Goal: Task Accomplishment & Management: Complete application form

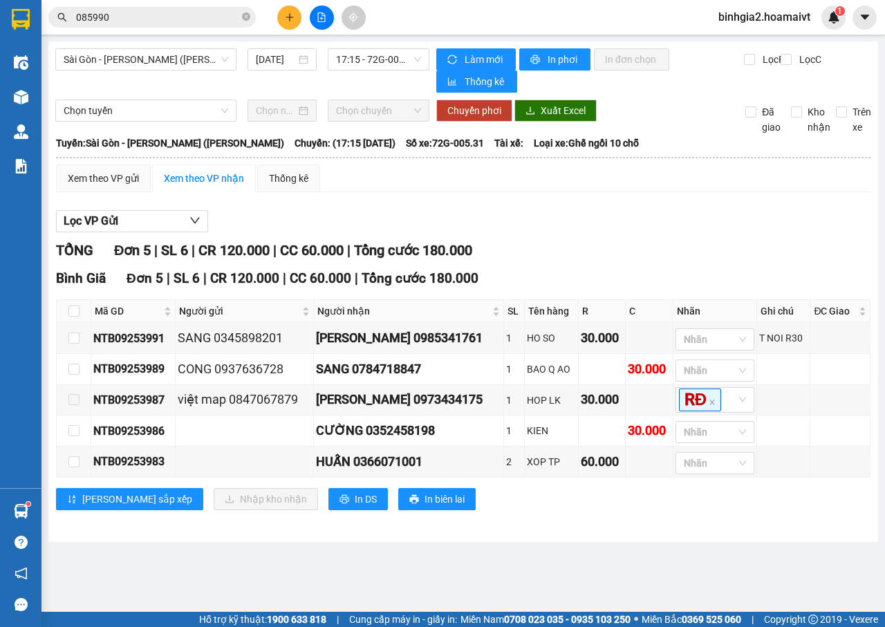
click at [293, 16] on icon "plus" at bounding box center [290, 17] width 10 height 10
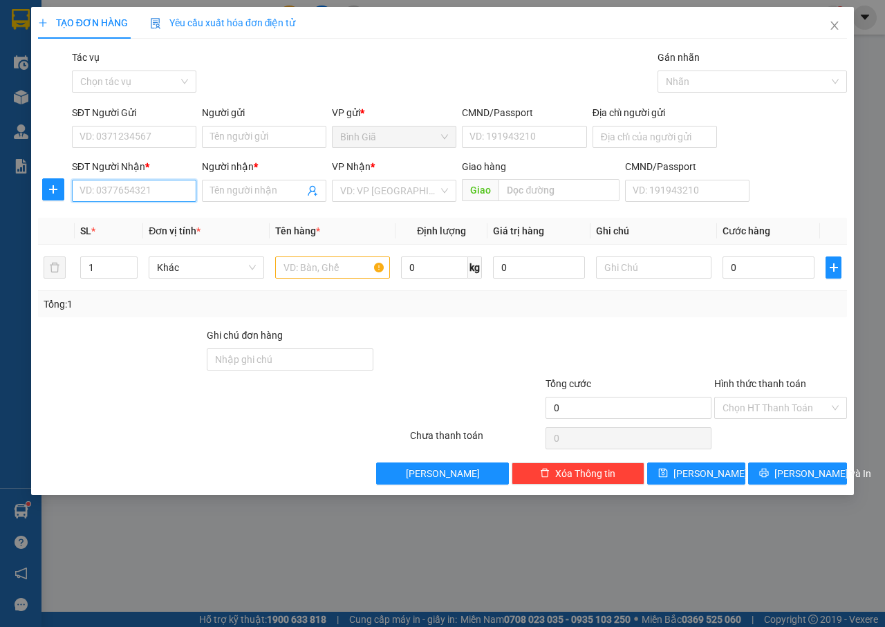
click at [151, 188] on input "SĐT Người Nhận *" at bounding box center [134, 191] width 124 height 22
type input "0834668768"
click at [157, 211] on div "0834668768 - THANG" at bounding box center [134, 218] width 108 height 15
type input "THANG"
type input "0834668768"
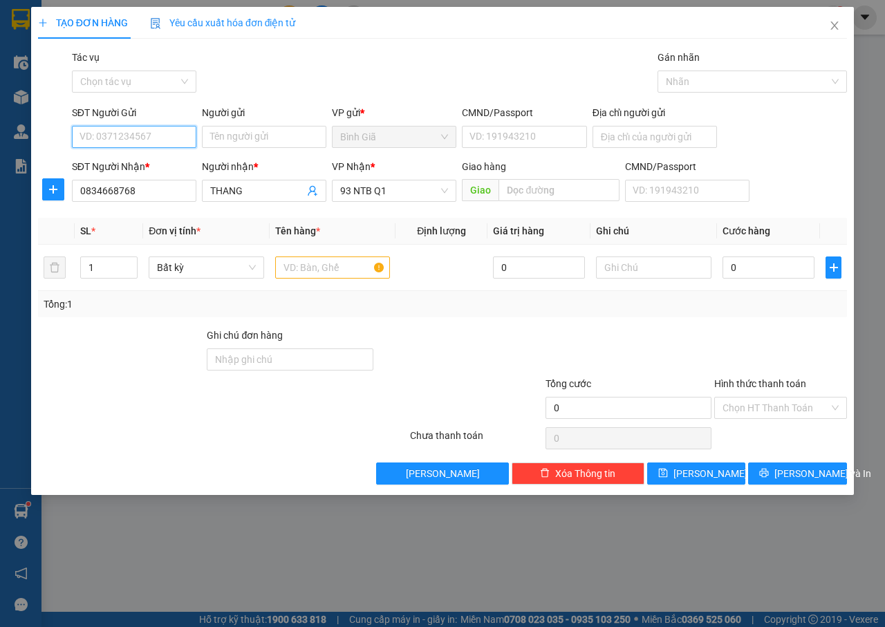
click at [140, 135] on input "SĐT Người Gửi" at bounding box center [134, 137] width 124 height 22
click at [173, 187] on div "0909260779 - SUNRISE" at bounding box center [148, 186] width 136 height 15
type input "0909260779"
type input "SUNRISE"
click at [337, 261] on input "text" at bounding box center [332, 267] width 115 height 22
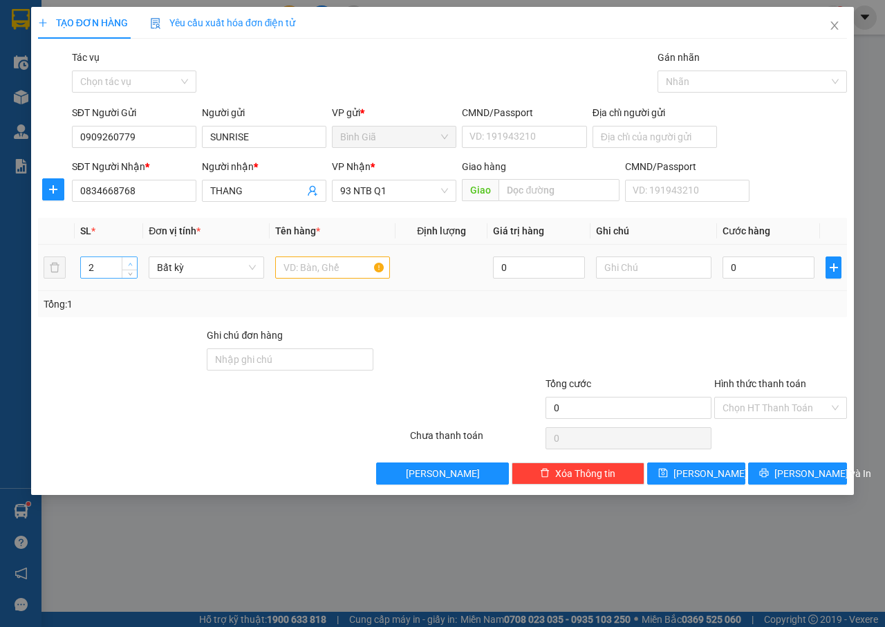
click at [127, 261] on span "up" at bounding box center [130, 264] width 8 height 8
type input "3"
click at [127, 261] on span "up" at bounding box center [130, 264] width 8 height 8
click at [332, 269] on input "text" at bounding box center [332, 267] width 115 height 22
type input "THUNG"
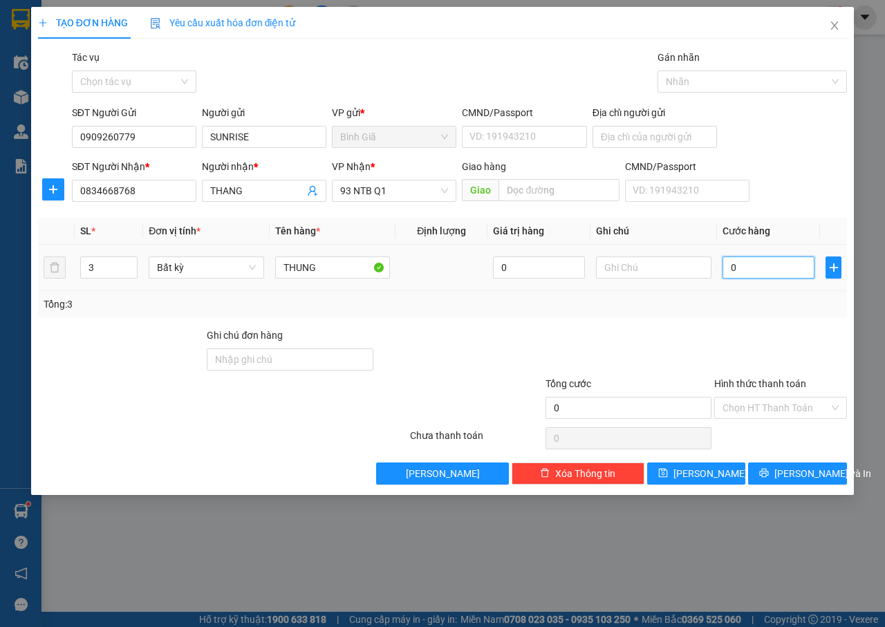
click at [757, 268] on input "0" at bounding box center [768, 267] width 92 height 22
type input "1"
type input "12"
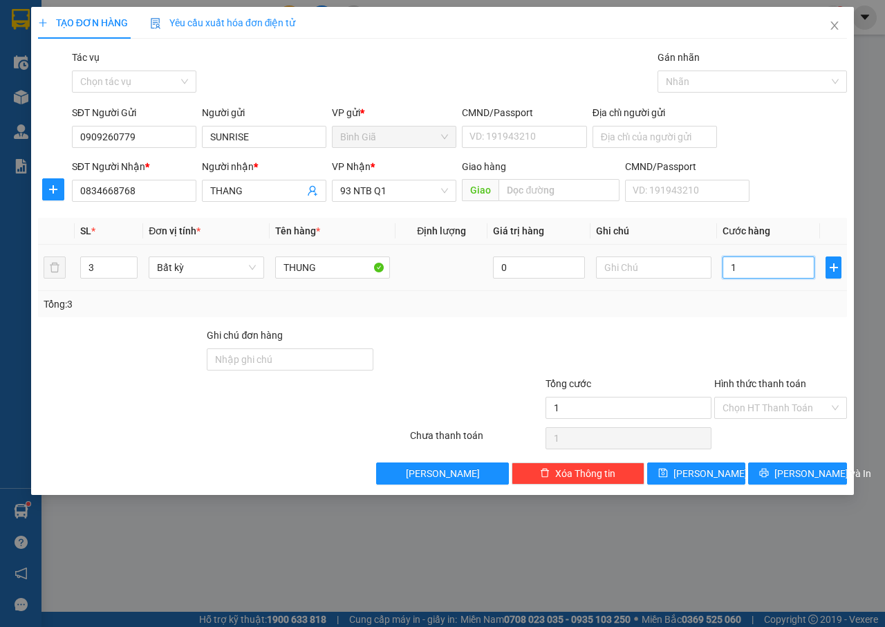
type input "12"
type input "120"
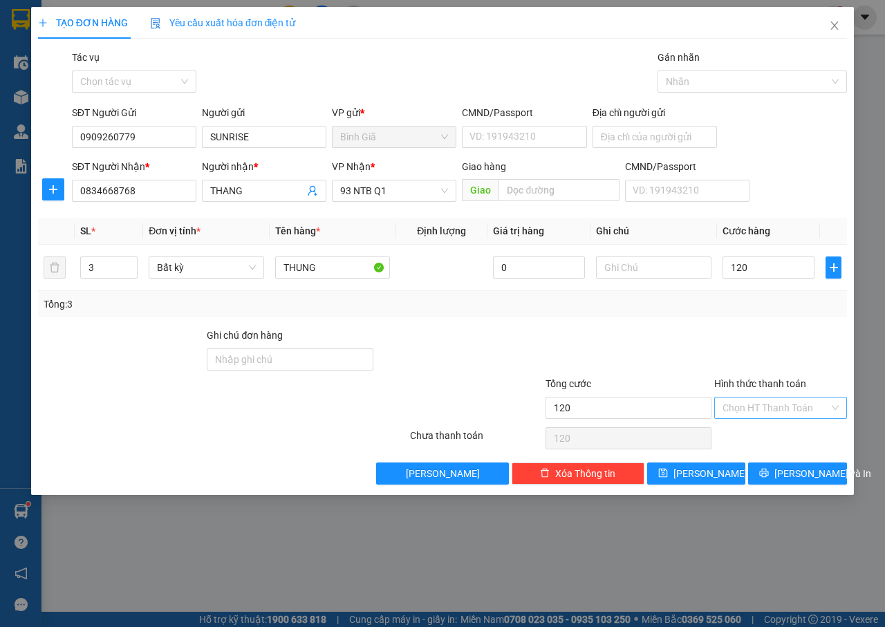
type input "120.000"
drag, startPoint x: 776, startPoint y: 411, endPoint x: 776, endPoint y: 421, distance: 10.4
click at [775, 411] on input "Hình thức thanh toán" at bounding box center [775, 407] width 106 height 21
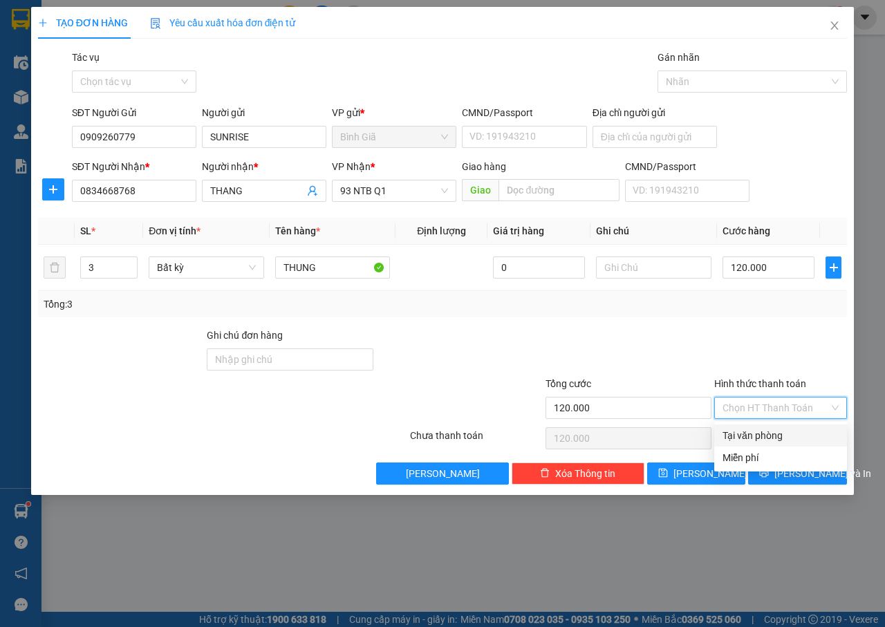
click at [776, 435] on div "Tại văn phòng" at bounding box center [780, 435] width 116 height 15
type input "0"
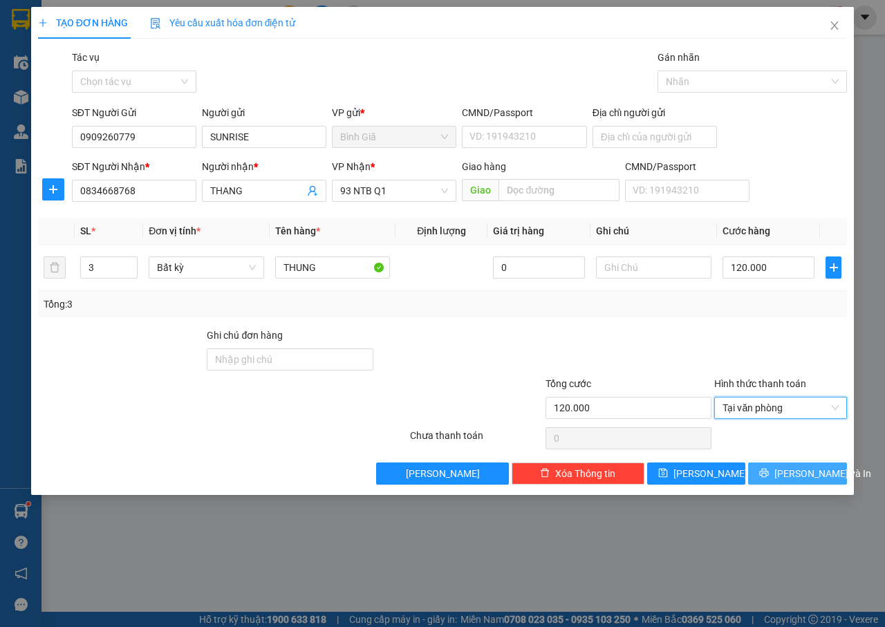
click at [805, 477] on span "[PERSON_NAME] và In" at bounding box center [822, 473] width 97 height 15
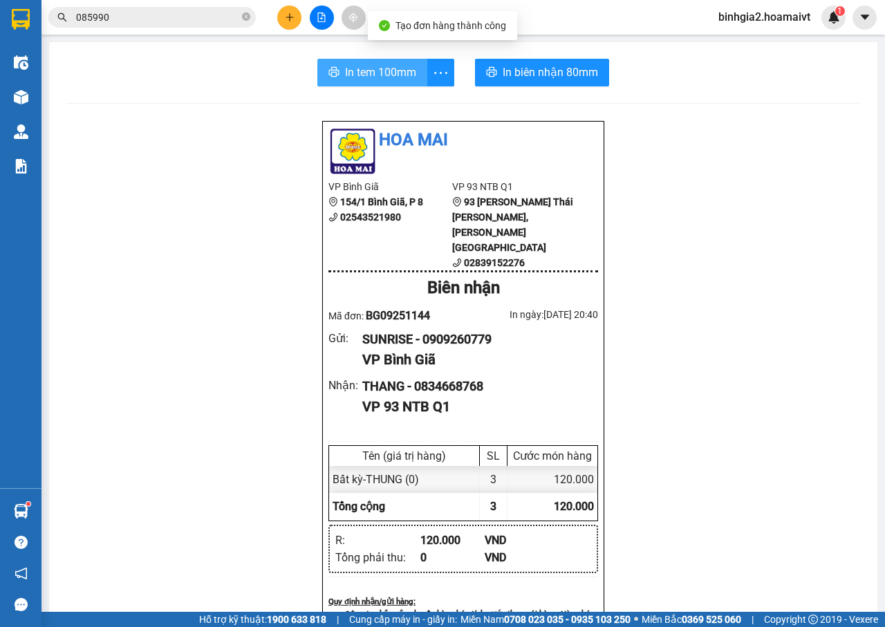
click at [359, 73] on span "In tem 100mm" at bounding box center [380, 72] width 71 height 17
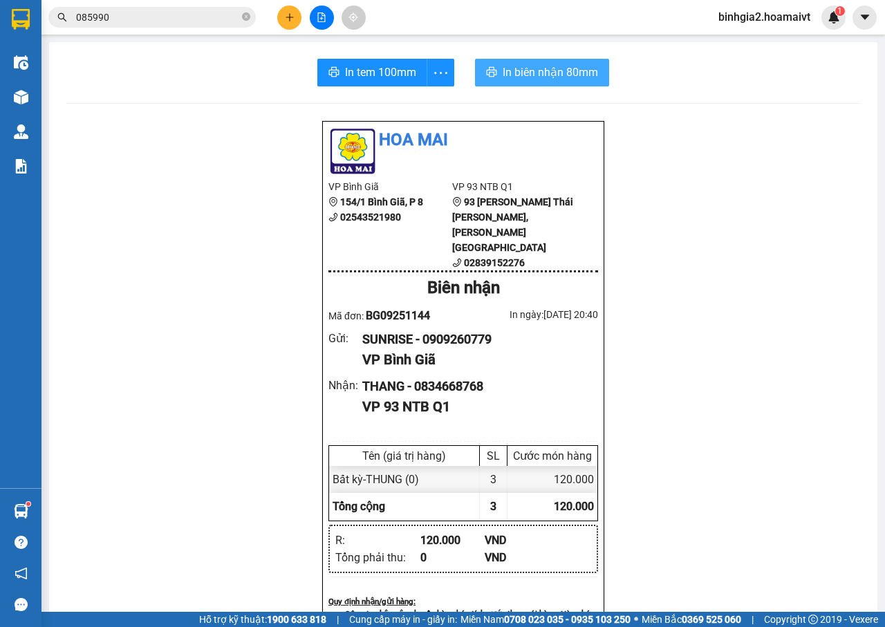
click at [502, 66] on span "In biên nhận 80mm" at bounding box center [549, 72] width 95 height 17
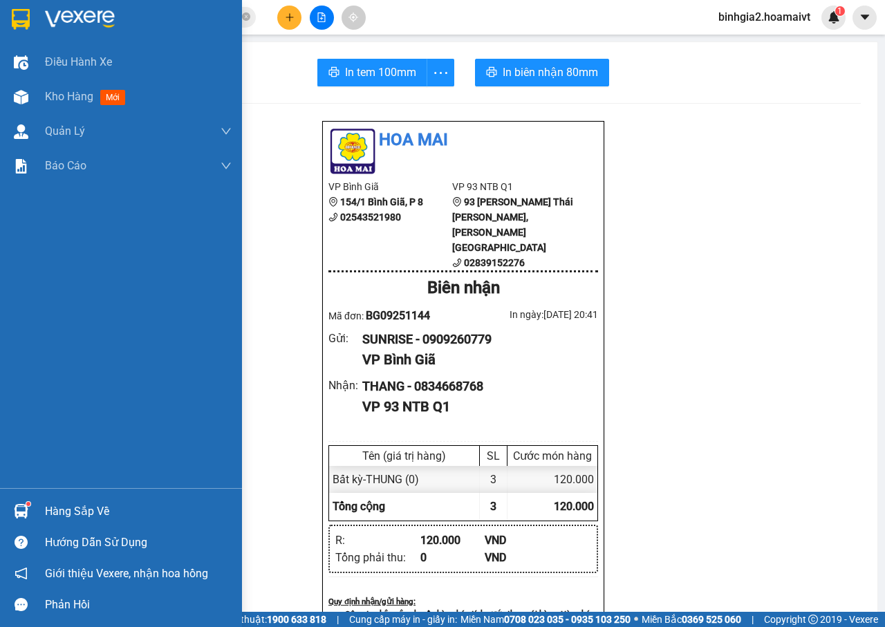
click at [68, 513] on div "Hàng sắp về" at bounding box center [138, 511] width 187 height 21
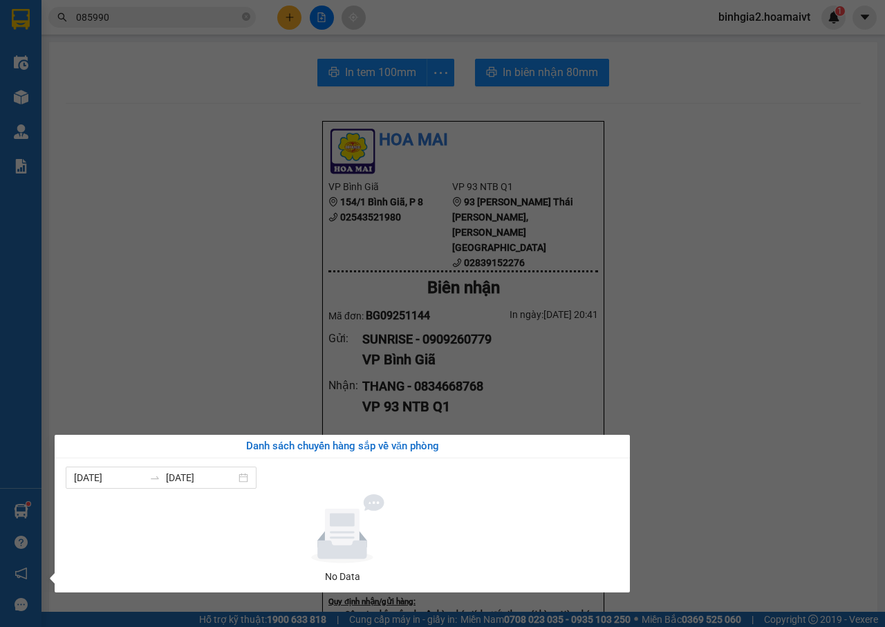
click at [715, 297] on section "Kết quả [PERSON_NAME] ( 105 ) Bộ lọc Mã ĐH Trạng thái Món hàng Tổng [PERSON_NAM…" at bounding box center [442, 313] width 885 height 627
